Goal: Task Accomplishment & Management: Manage account settings

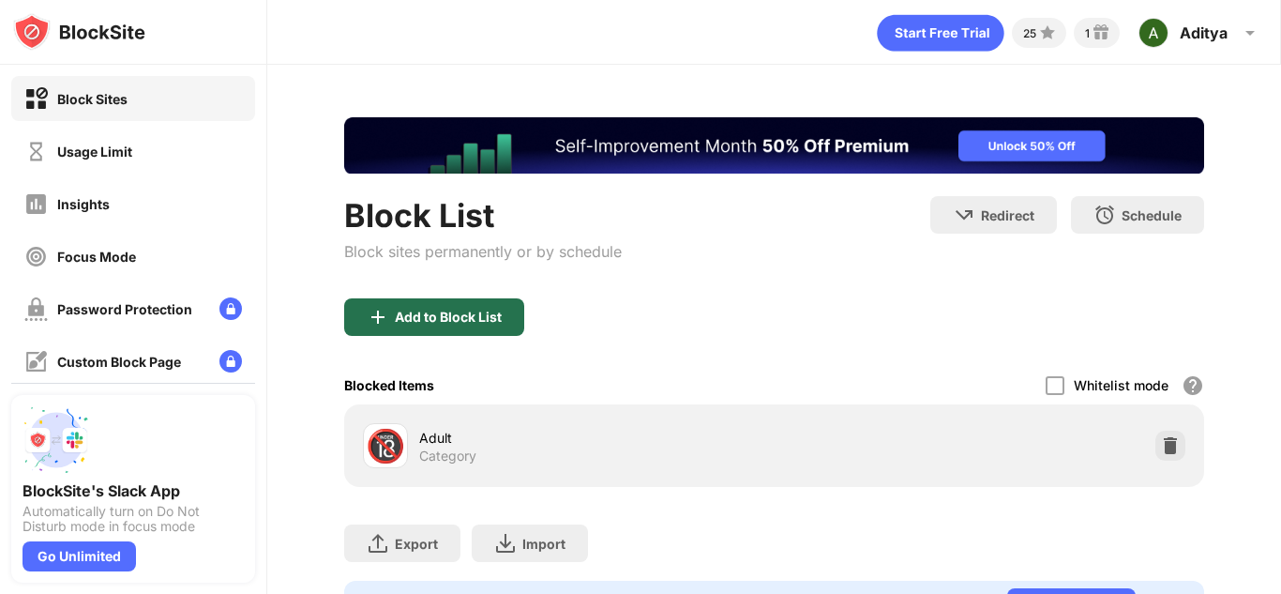
click at [489, 318] on div "Add to Block List" at bounding box center [448, 317] width 107 height 15
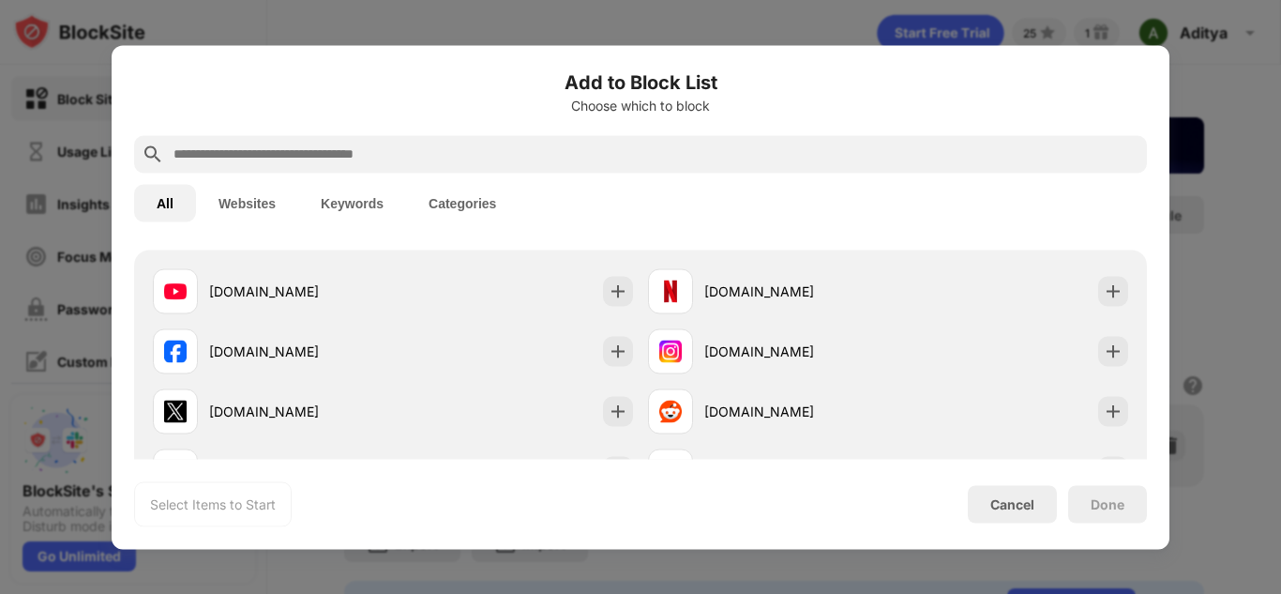
scroll to position [312, 0]
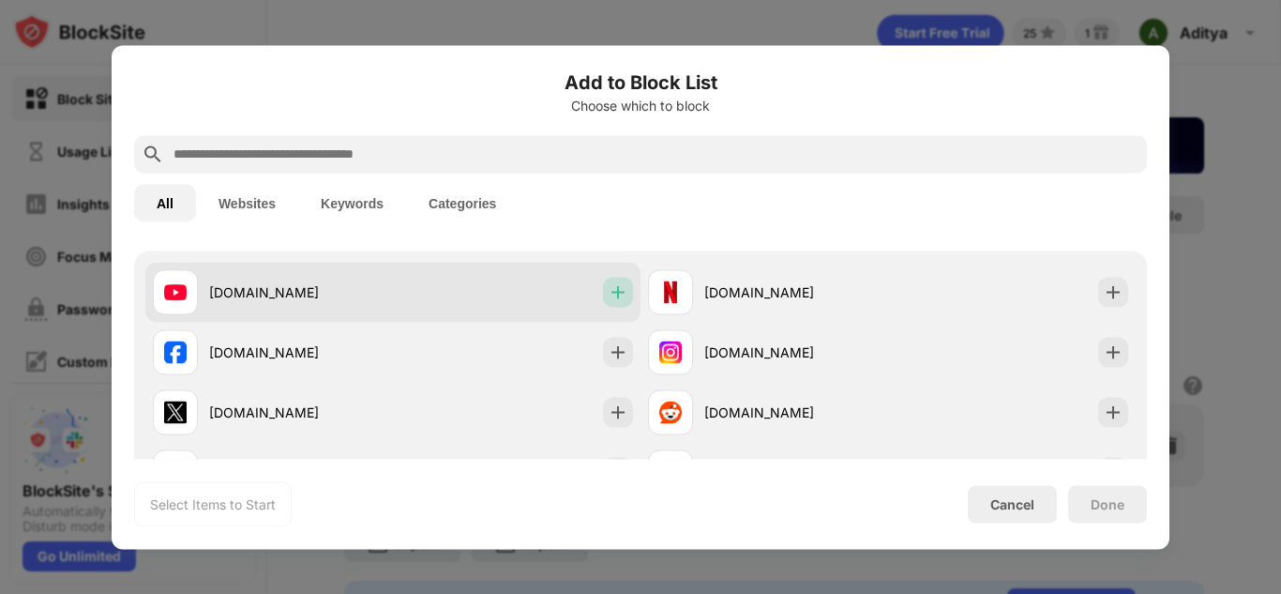
click at [617, 292] on img at bounding box center [618, 291] width 19 height 19
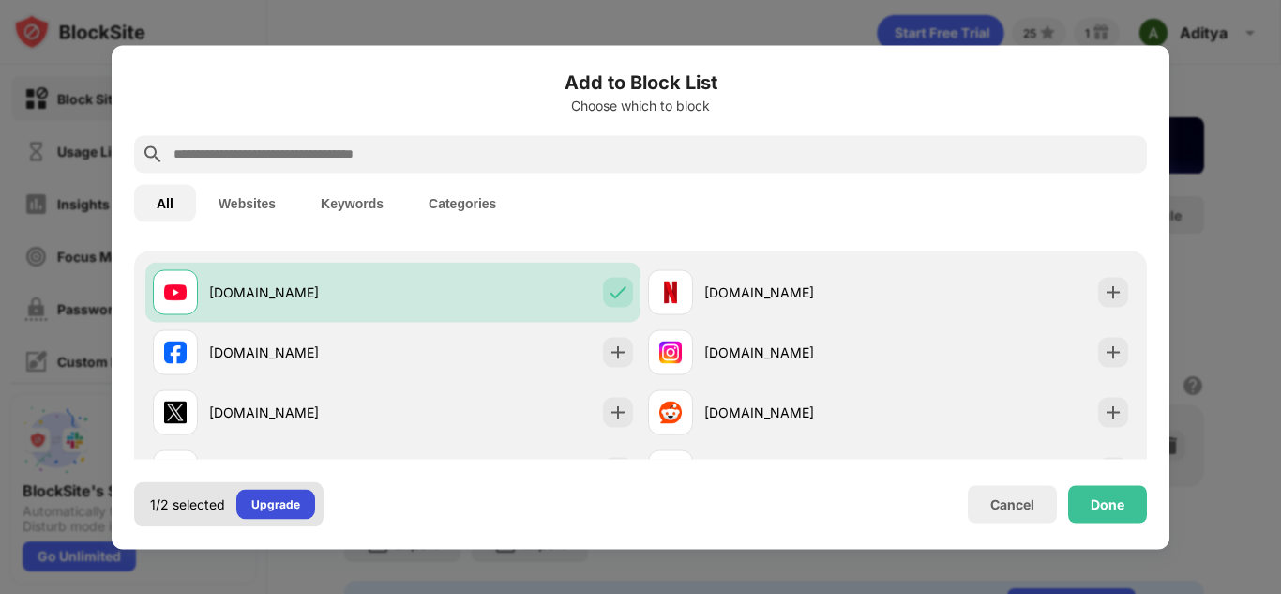
click at [296, 508] on div "Upgrade" at bounding box center [275, 503] width 49 height 19
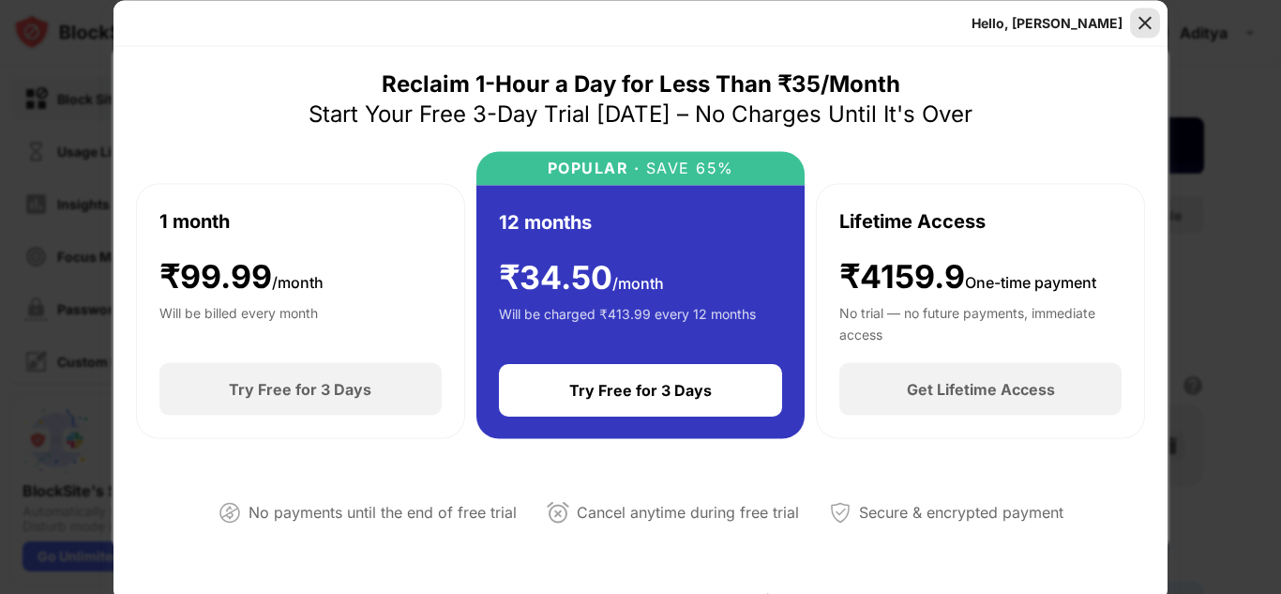
click at [1144, 20] on img at bounding box center [1145, 22] width 19 height 19
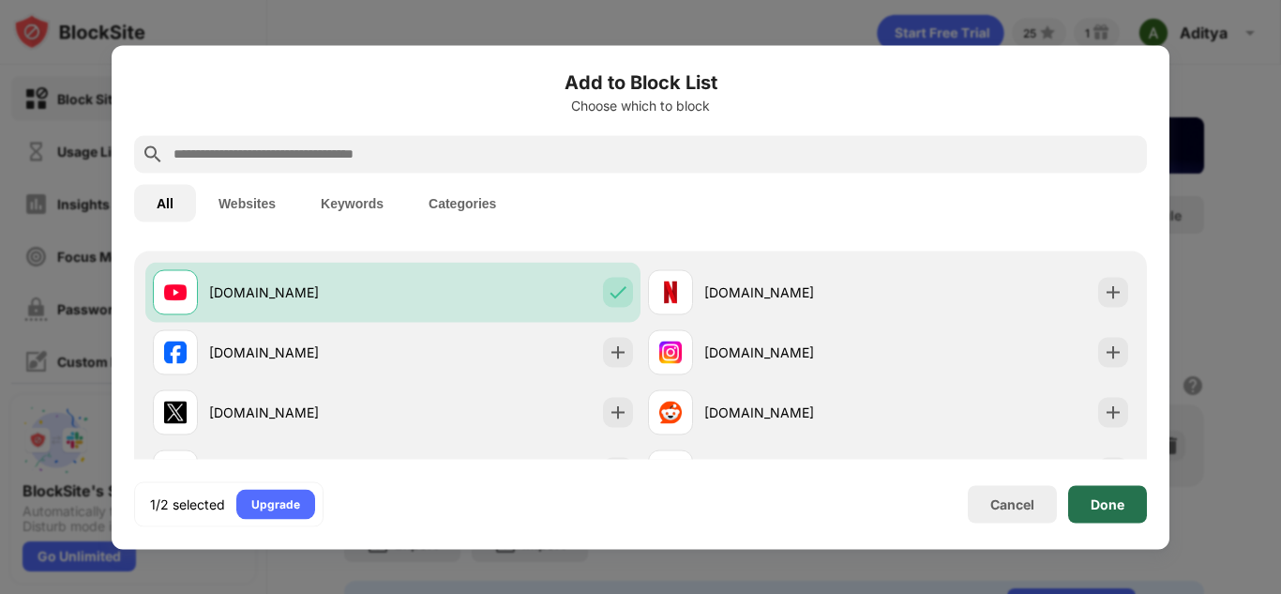
click at [1126, 509] on div "Done" at bounding box center [1108, 504] width 79 height 38
